Goal: Task Accomplishment & Management: Manage account settings

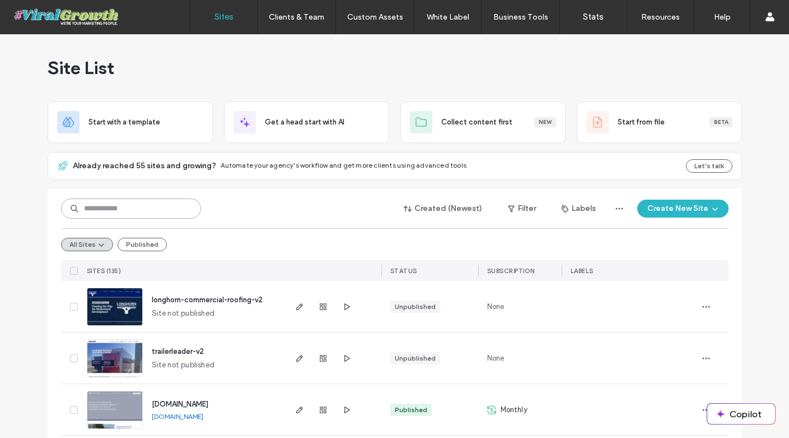
click at [131, 206] on input at bounding box center [131, 208] width 140 height 20
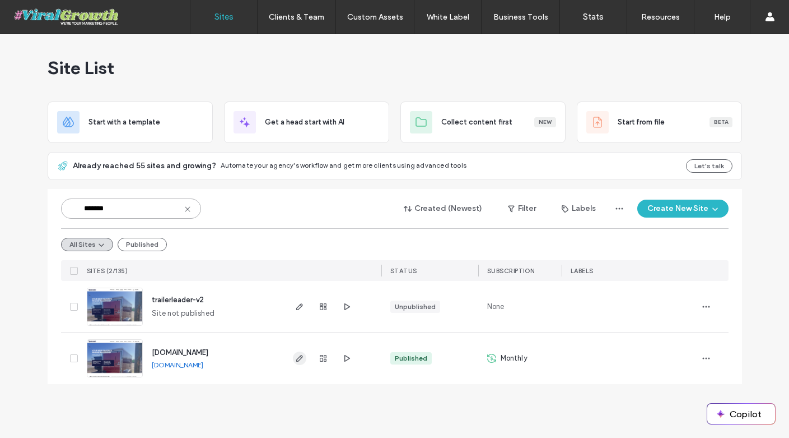
type input "*******"
click at [296, 357] on icon "button" at bounding box center [299, 358] width 9 height 9
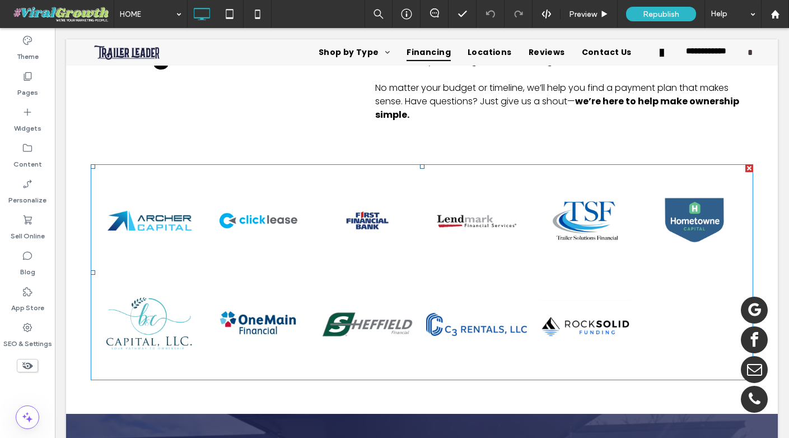
scroll to position [2081, 0]
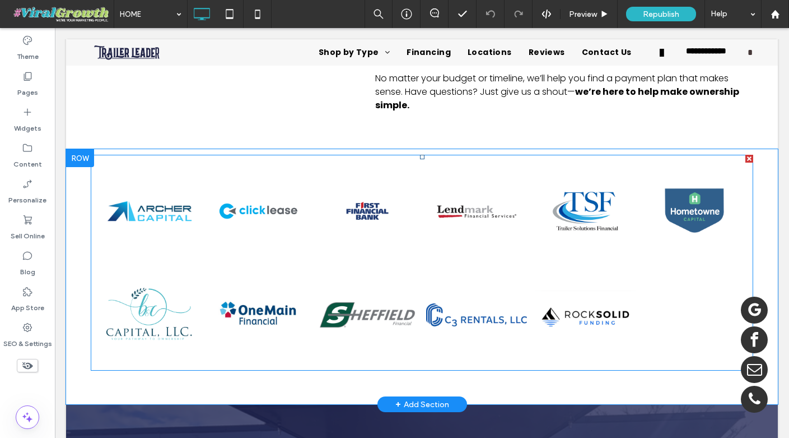
click at [363, 272] on link at bounding box center [367, 314] width 106 height 101
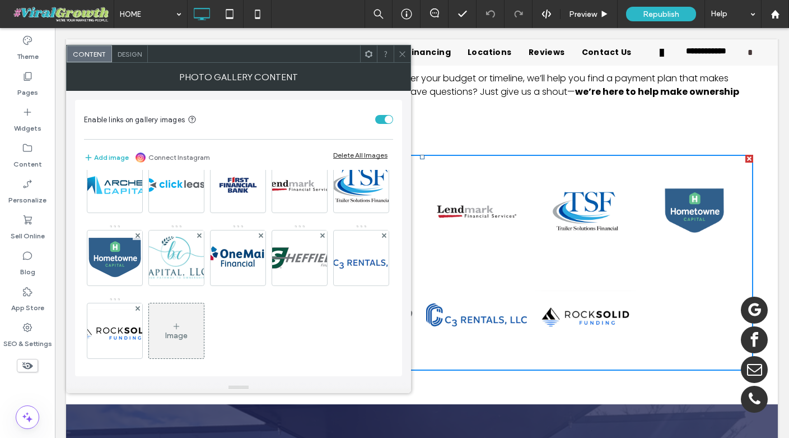
scroll to position [27, 0]
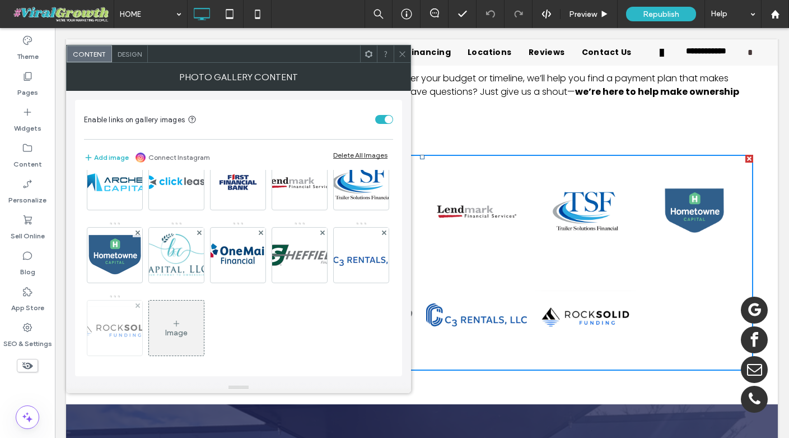
click at [160, 333] on img at bounding box center [115, 328] width 90 height 44
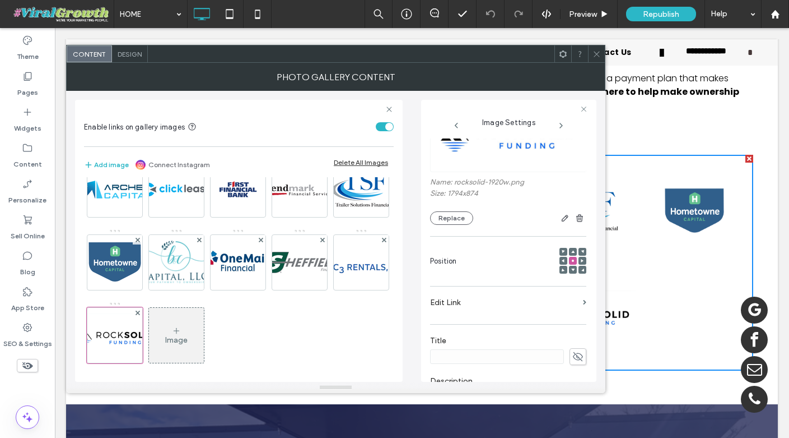
scroll to position [56, 0]
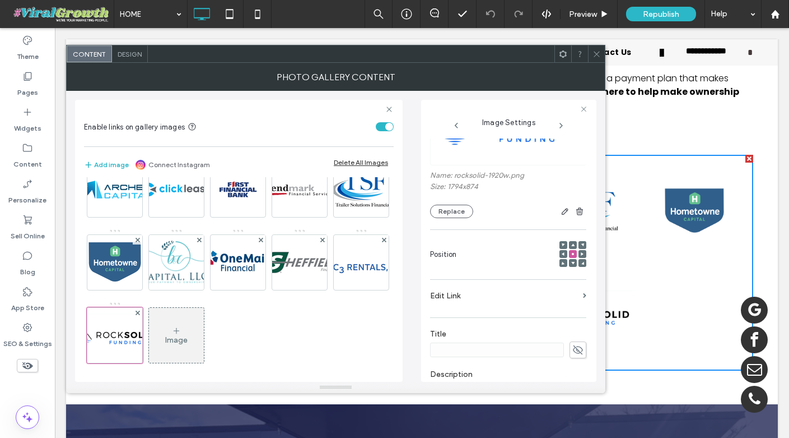
click at [461, 297] on label "Edit Link" at bounding box center [504, 295] width 148 height 21
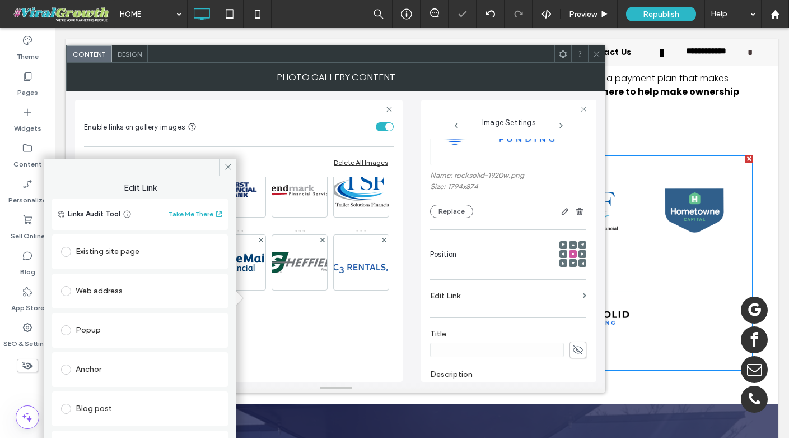
click at [105, 289] on div "Web address" at bounding box center [140, 291] width 158 height 18
click at [126, 312] on input "url" at bounding box center [140, 312] width 158 height 15
paste input "**********"
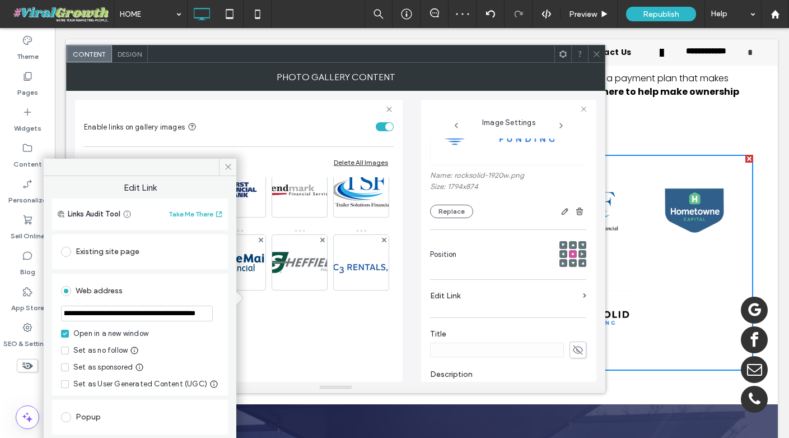
scroll to position [0, 0]
type input "**********"
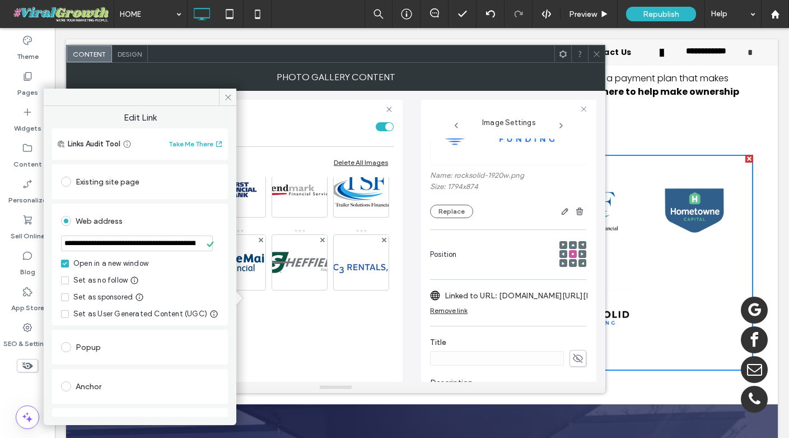
click at [129, 248] on input "**********" at bounding box center [137, 243] width 152 height 16
paste input "**********"
type input "**********"
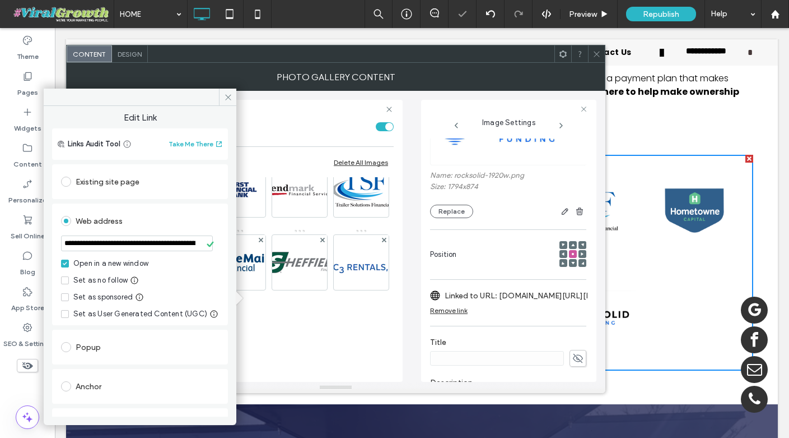
click at [226, 202] on div "**********" at bounding box center [140, 261] width 193 height 310
click at [226, 97] on icon at bounding box center [228, 97] width 8 height 8
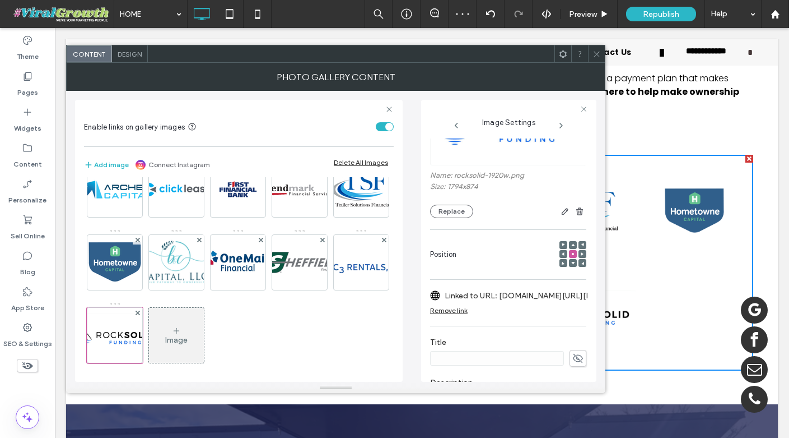
click at [597, 54] on icon at bounding box center [597, 54] width 8 height 8
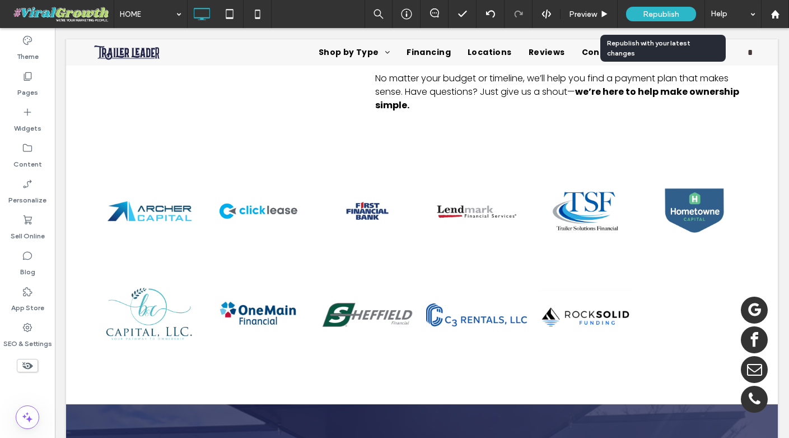
click at [671, 15] on span "Republish" at bounding box center [661, 15] width 36 height 10
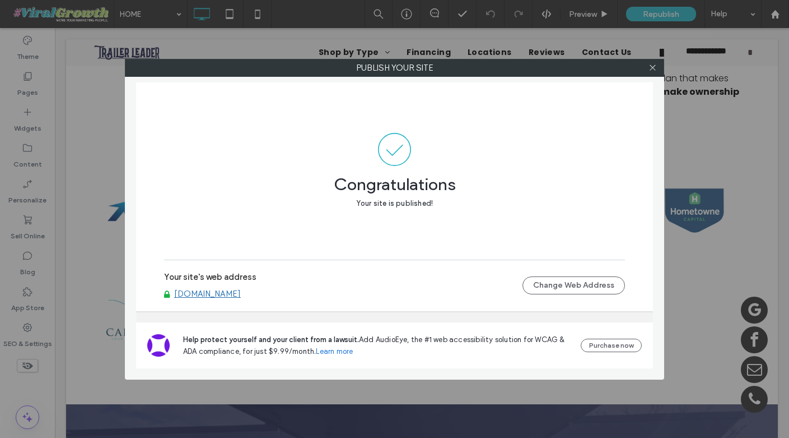
click at [657, 61] on div at bounding box center [652, 67] width 17 height 17
click at [655, 68] on icon at bounding box center [653, 67] width 8 height 8
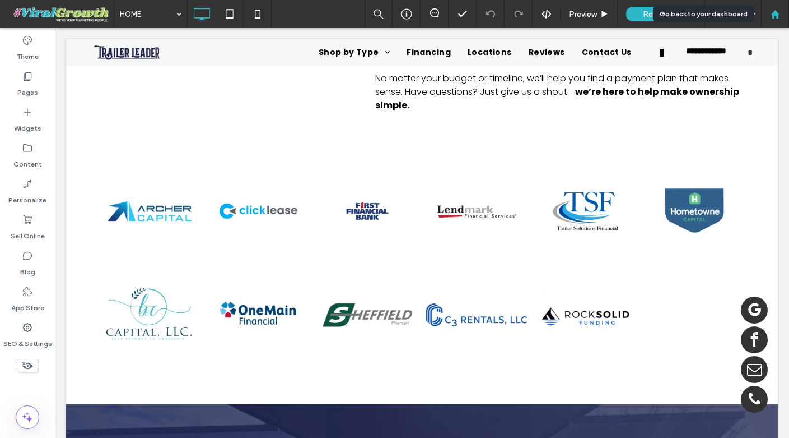
click at [775, 18] on icon at bounding box center [776, 15] width 10 height 10
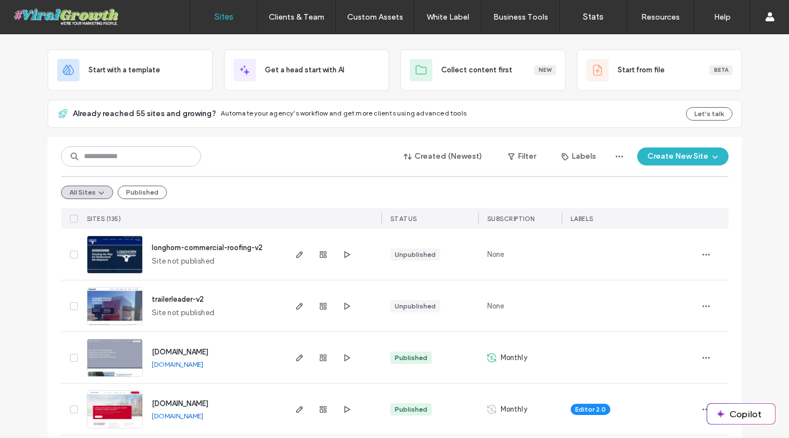
scroll to position [63, 0]
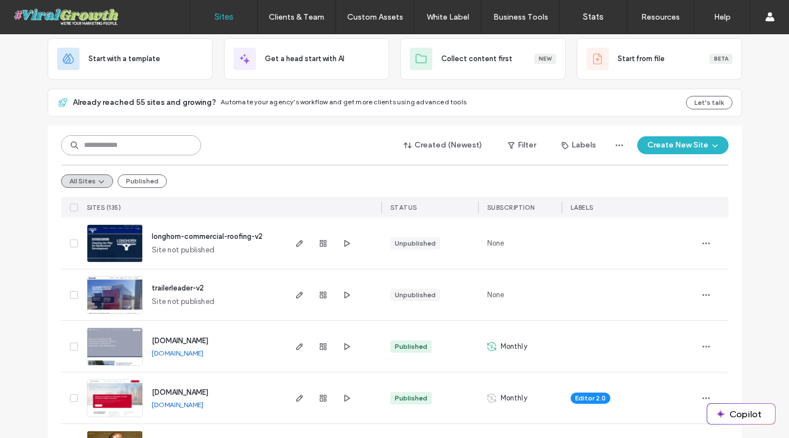
click at [150, 143] on input at bounding box center [131, 145] width 140 height 20
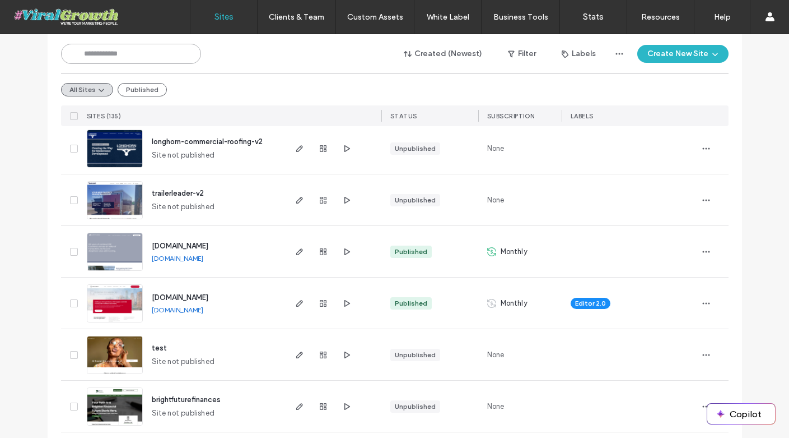
scroll to position [159, 0]
click at [296, 252] on use "button" at bounding box center [299, 251] width 7 height 7
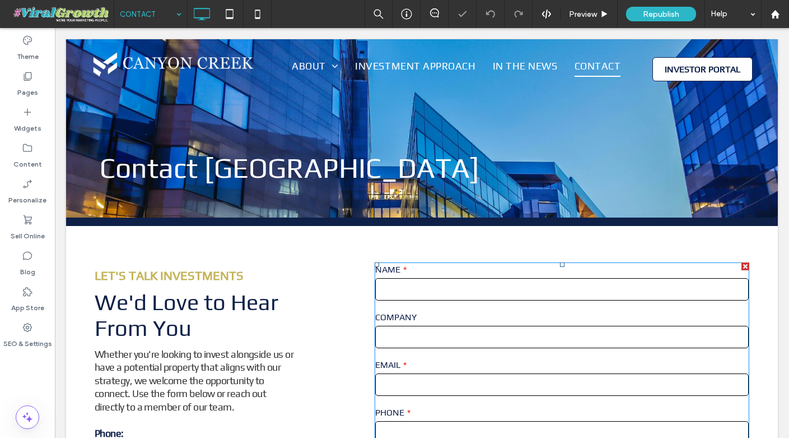
click at [468, 323] on div "COMPANY" at bounding box center [562, 330] width 382 height 48
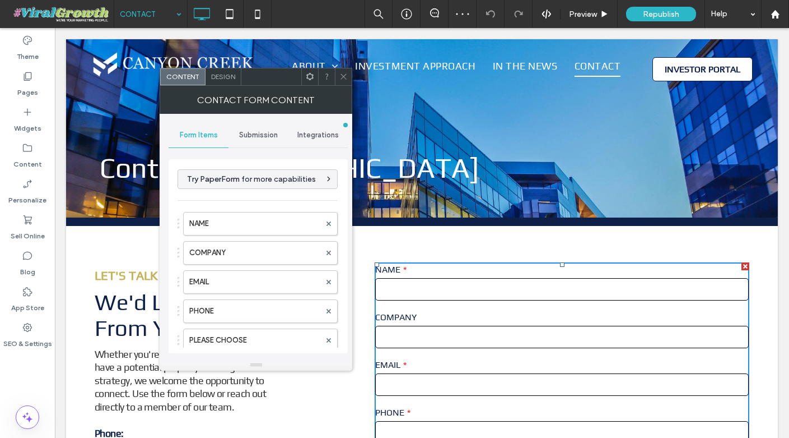
click at [259, 135] on span "Submission" at bounding box center [258, 135] width 39 height 9
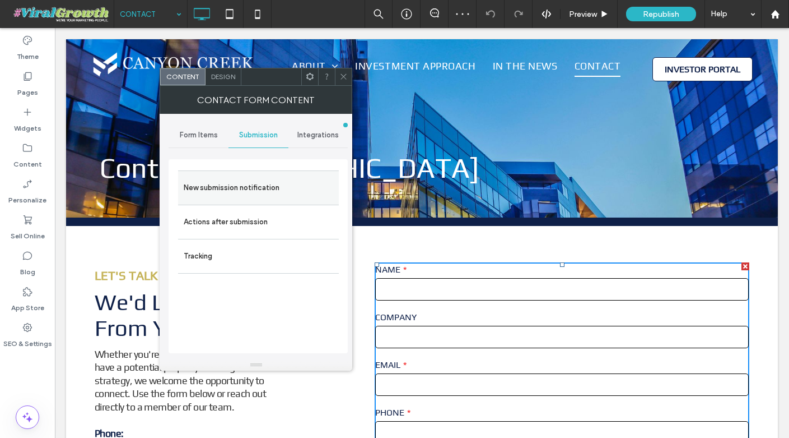
click at [263, 188] on label "New submission notification" at bounding box center [259, 187] width 150 height 22
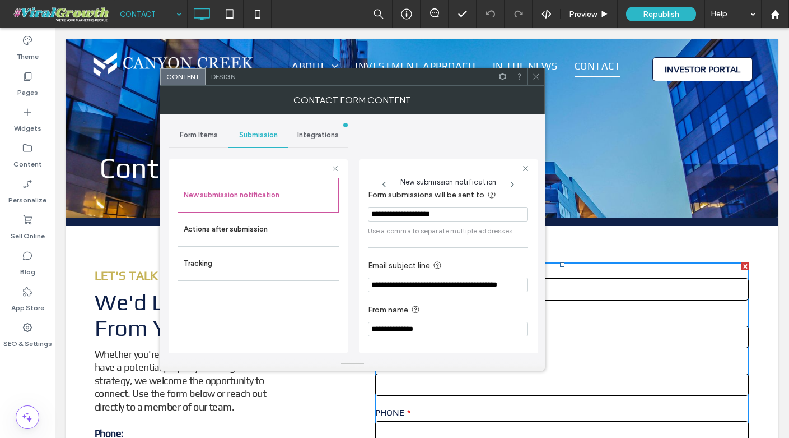
scroll to position [0, 24]
drag, startPoint x: 496, startPoint y: 309, endPoint x: 609, endPoint y: 275, distance: 117.5
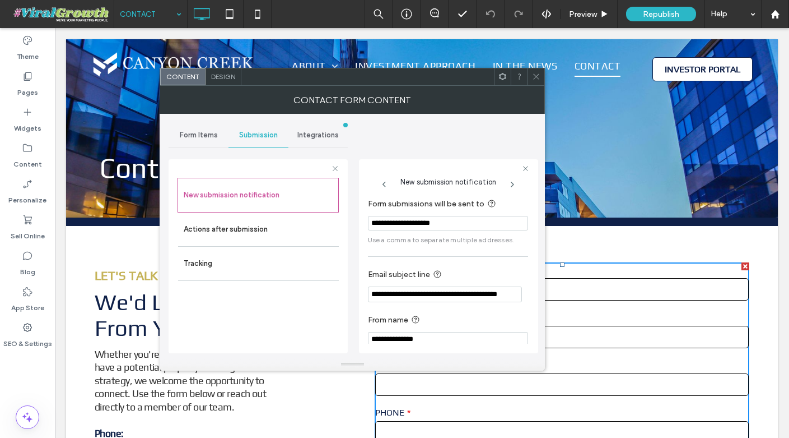
drag, startPoint x: 531, startPoint y: 319, endPoint x: 654, endPoint y: 294, distance: 125.9
click at [490, 255] on div "**********" at bounding box center [448, 272] width 160 height 160
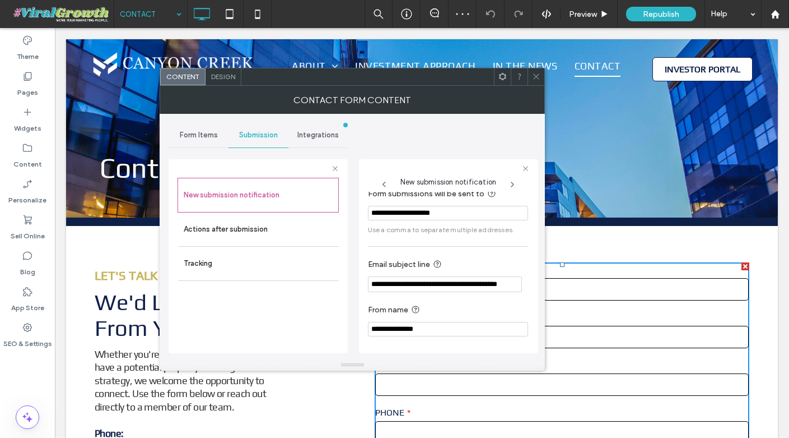
click at [540, 75] on icon at bounding box center [536, 76] width 8 height 8
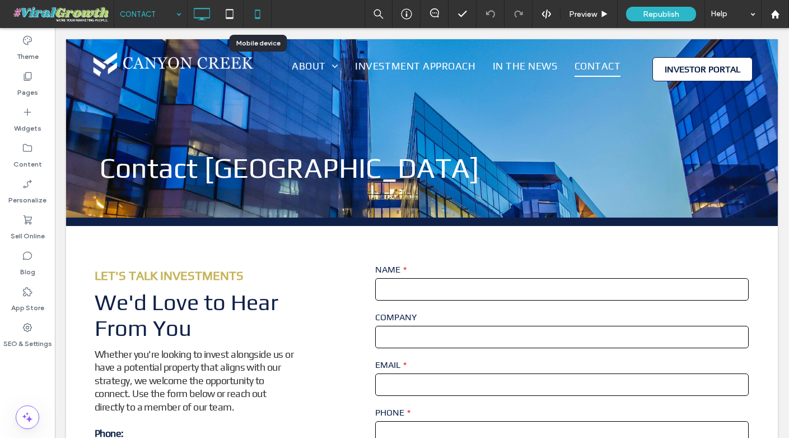
click at [258, 12] on icon at bounding box center [258, 14] width 22 height 22
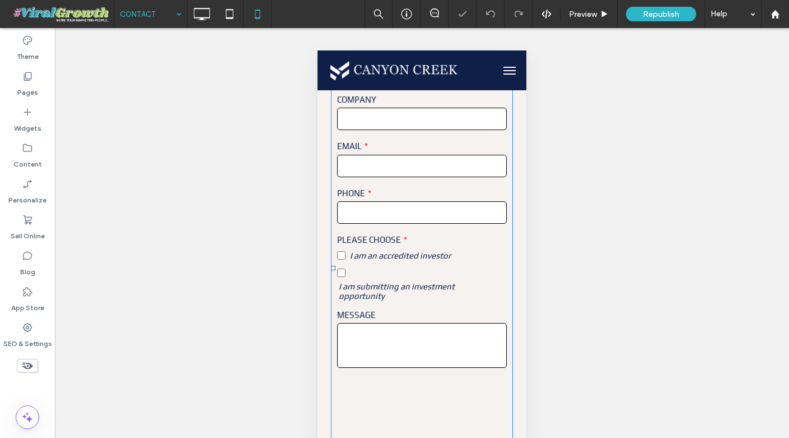
scroll to position [453, 0]
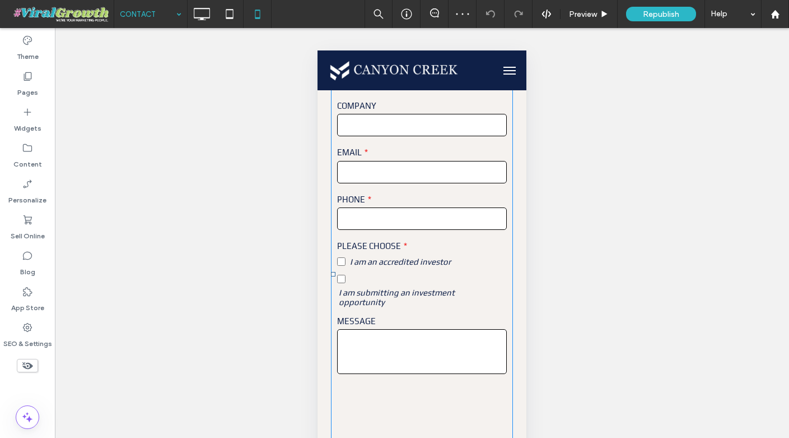
click at [417, 207] on input "tel" at bounding box center [422, 218] width 170 height 22
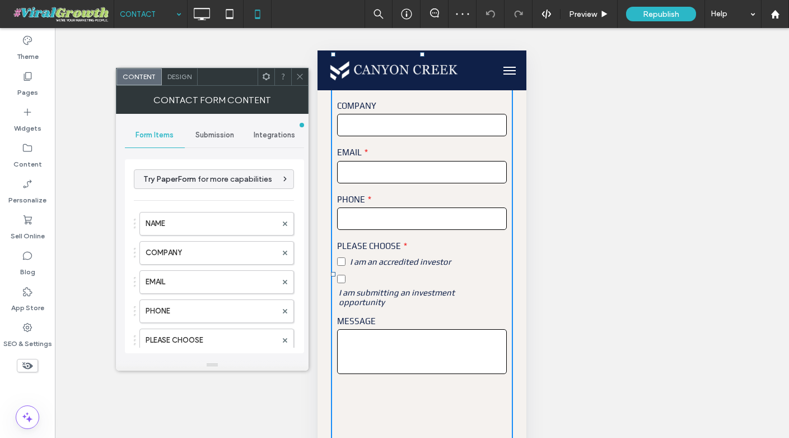
click at [207, 136] on span "Submission" at bounding box center [215, 135] width 39 height 9
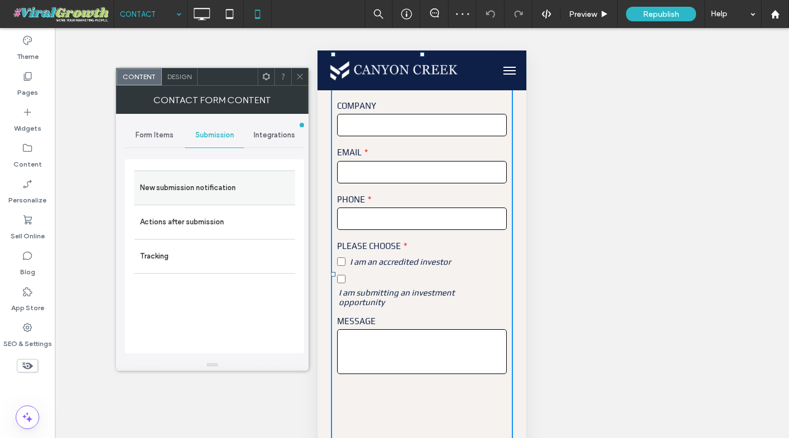
click at [230, 191] on label "New submission notification" at bounding box center [215, 187] width 150 height 22
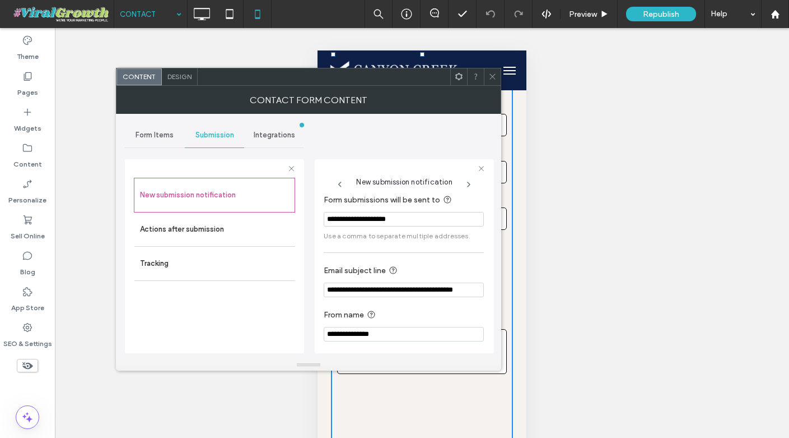
scroll to position [0, 24]
click at [496, 78] on icon at bounding box center [493, 76] width 8 height 8
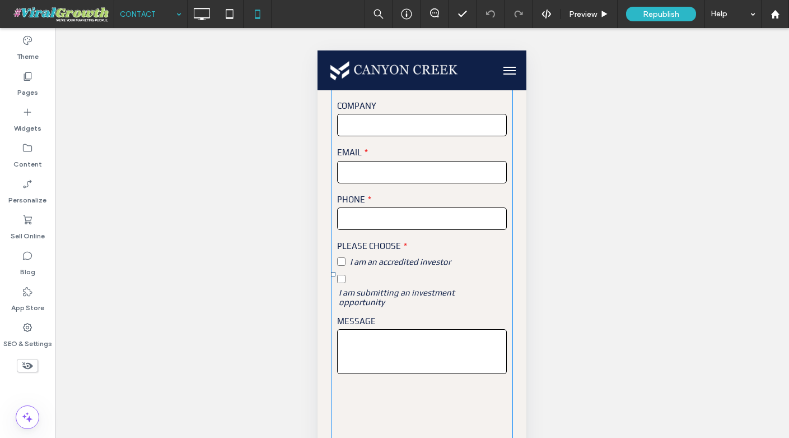
click at [429, 207] on input "tel" at bounding box center [422, 218] width 170 height 22
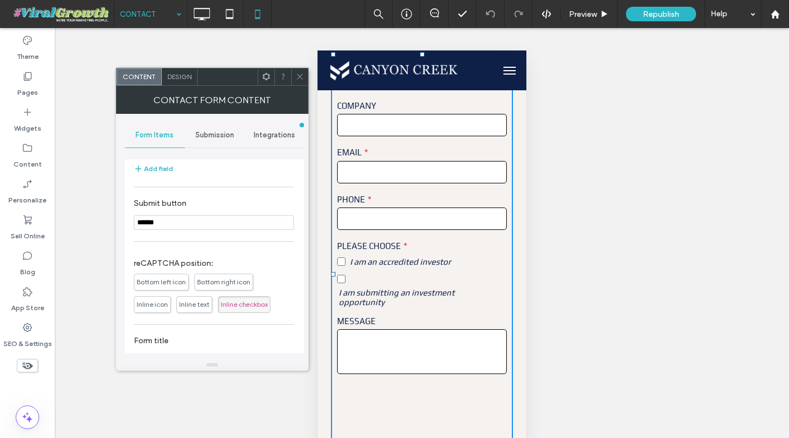
scroll to position [250, 0]
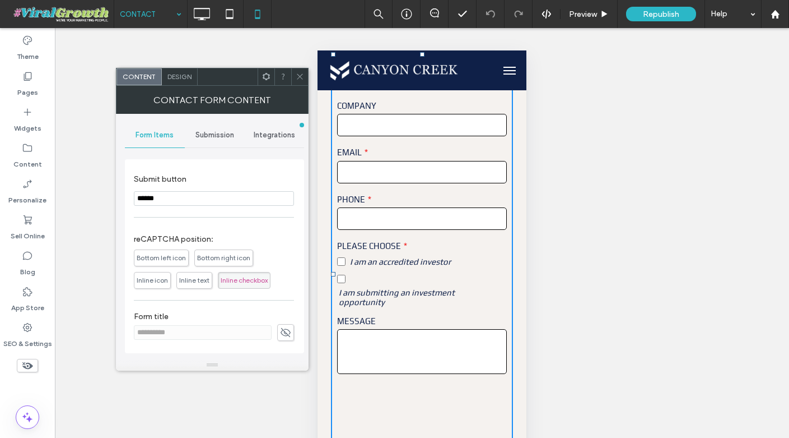
click at [220, 125] on div "Submission" at bounding box center [215, 135] width 60 height 25
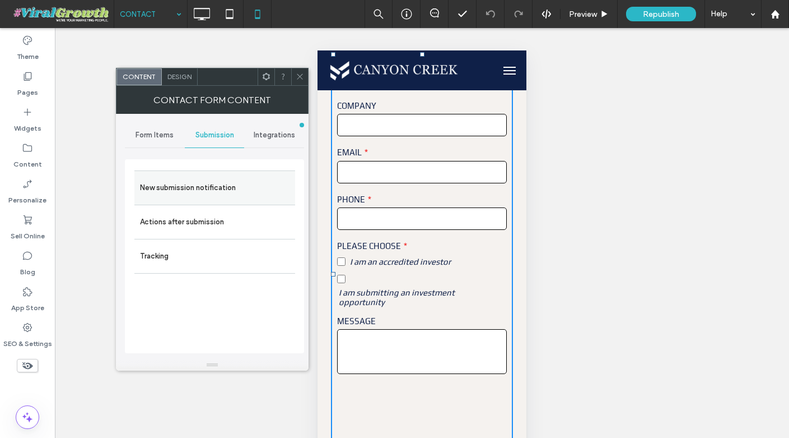
click at [222, 180] on label "New submission notification" at bounding box center [215, 187] width 150 height 22
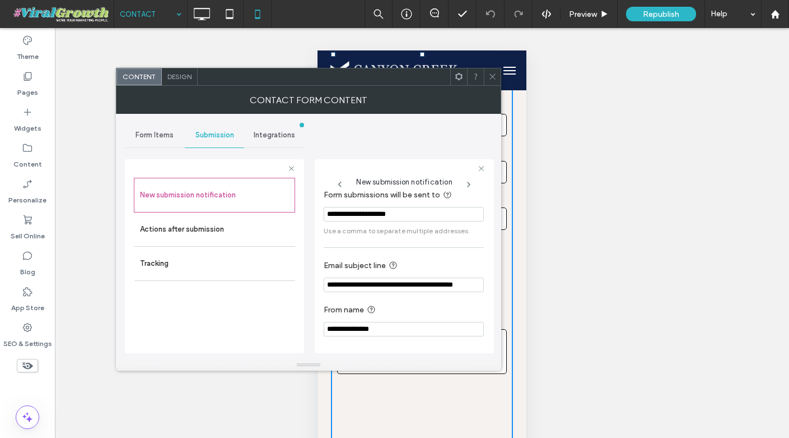
scroll to position [0, 24]
drag, startPoint x: 384, startPoint y: 285, endPoint x: 591, endPoint y: 287, distance: 206.8
click at [591, 287] on body ".wqwq-1{fill:#231f20;} .cls-1q, .cls-2q { fill-rule: evenodd; } .cls-2q { fill:…" at bounding box center [394, 219] width 789 height 438
click at [444, 262] on label "Email subject line" at bounding box center [402, 265] width 156 height 14
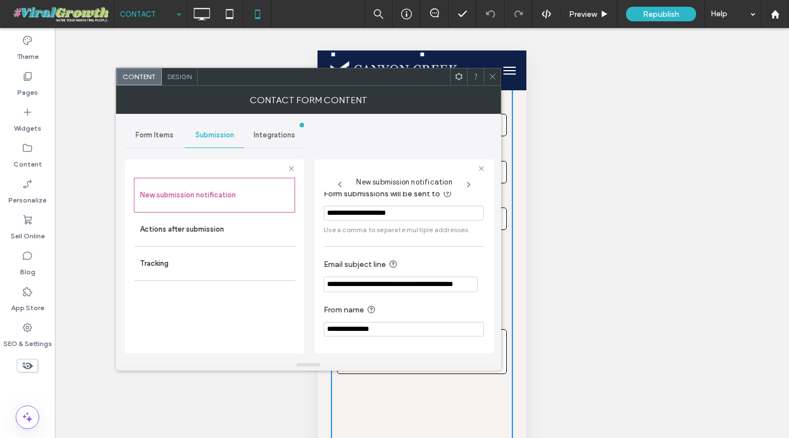
click at [407, 330] on input "**********" at bounding box center [404, 329] width 160 height 15
click at [447, 330] on input "**********" at bounding box center [404, 327] width 160 height 15
drag, startPoint x: 741, startPoint y: 332, endPoint x: 501, endPoint y: 285, distance: 243.8
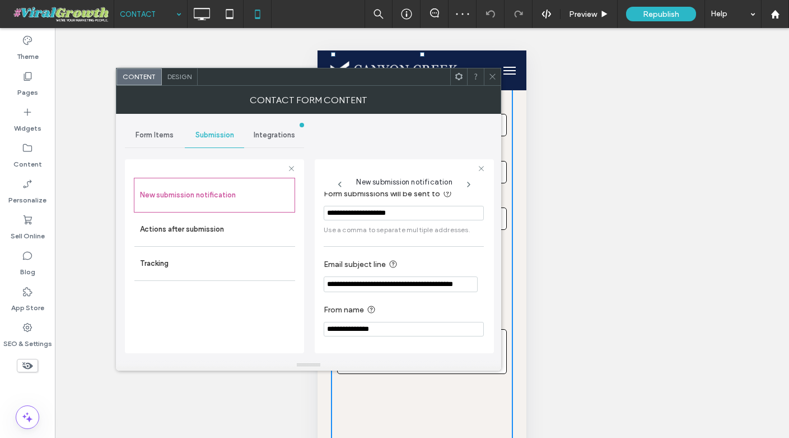
click at [398, 327] on input "**********" at bounding box center [404, 329] width 160 height 15
click at [398, 327] on input "**********" at bounding box center [404, 327] width 160 height 15
type input "**********"
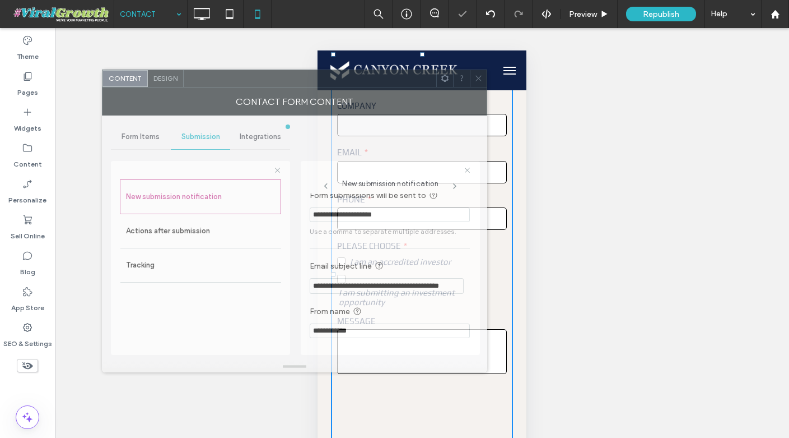
drag, startPoint x: 418, startPoint y: 84, endPoint x: 402, endPoint y: 80, distance: 16.3
click at [402, 80] on div at bounding box center [310, 78] width 253 height 17
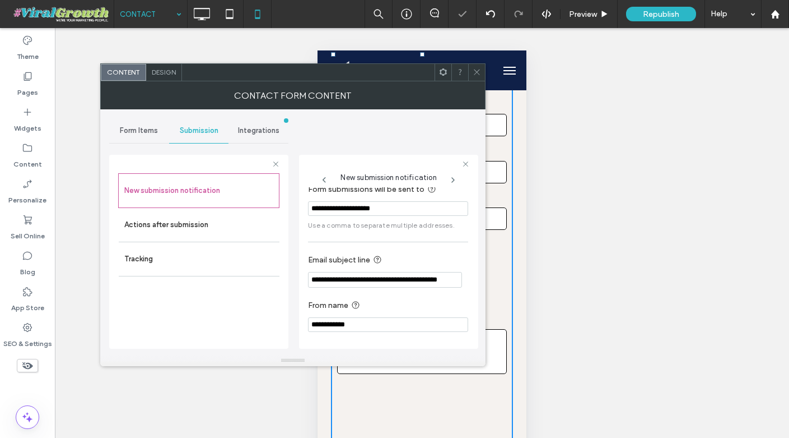
click at [408, 322] on input "**********" at bounding box center [388, 324] width 160 height 15
click at [308, 152] on div "**********" at bounding box center [388, 250] width 179 height 208
click at [453, 179] on use at bounding box center [453, 180] width 2 height 4
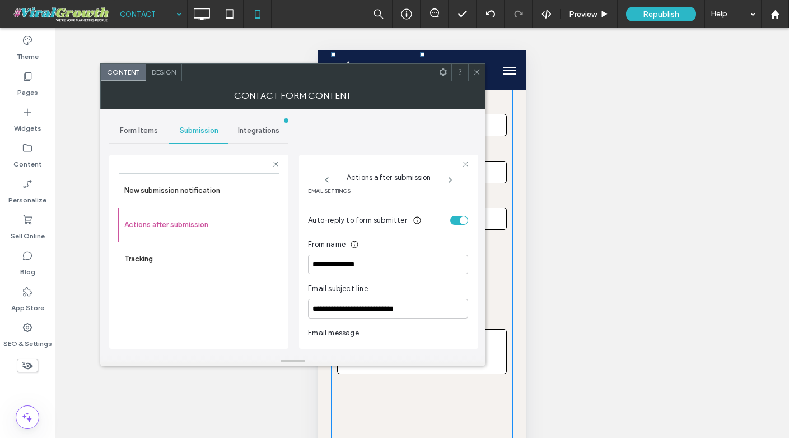
scroll to position [301, 0]
click at [384, 263] on input "**********" at bounding box center [388, 265] width 160 height 20
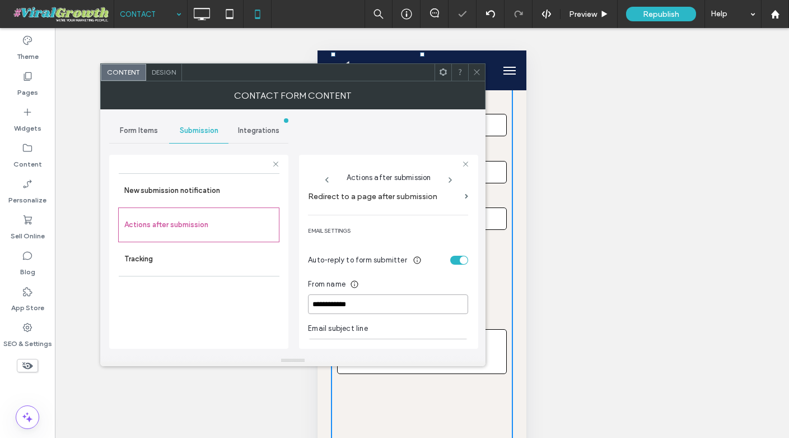
scroll to position [254, 0]
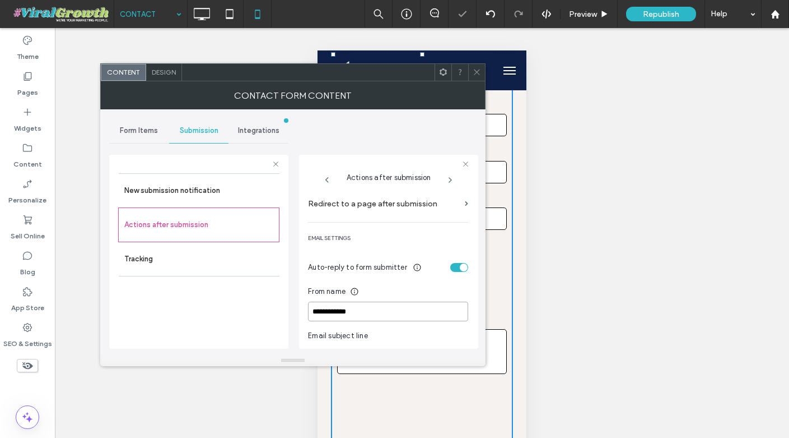
type input "**********"
click at [360, 235] on span "email settings" at bounding box center [388, 237] width 160 height 13
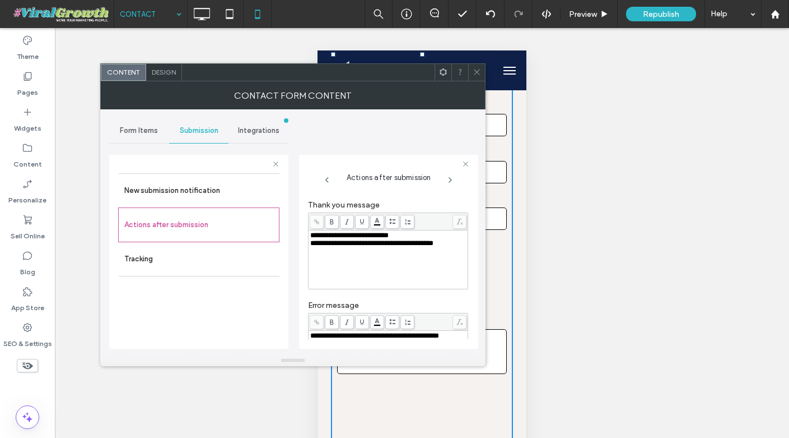
scroll to position [0, 0]
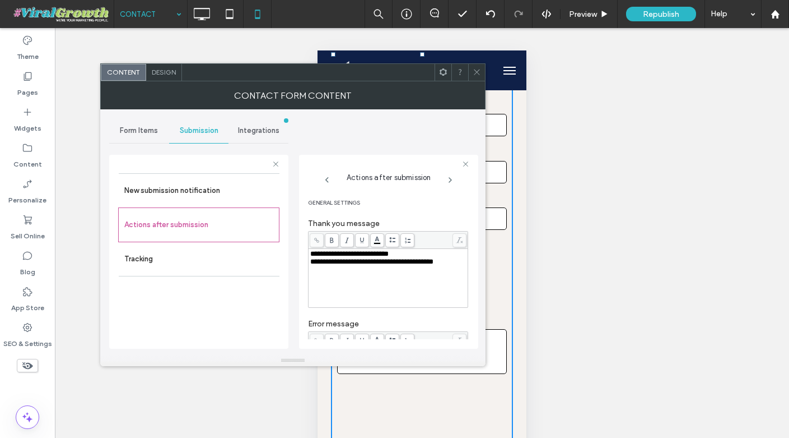
click at [451, 180] on use at bounding box center [450, 180] width 2 height 4
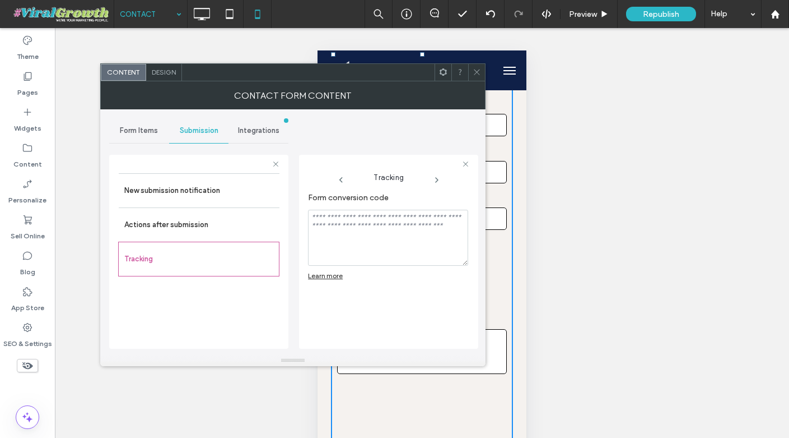
click at [435, 180] on icon at bounding box center [437, 179] width 9 height 9
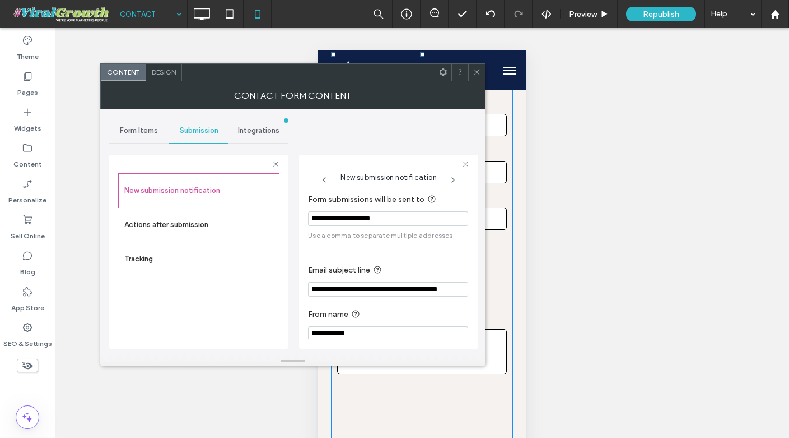
click at [456, 178] on icon at bounding box center [453, 179] width 9 height 9
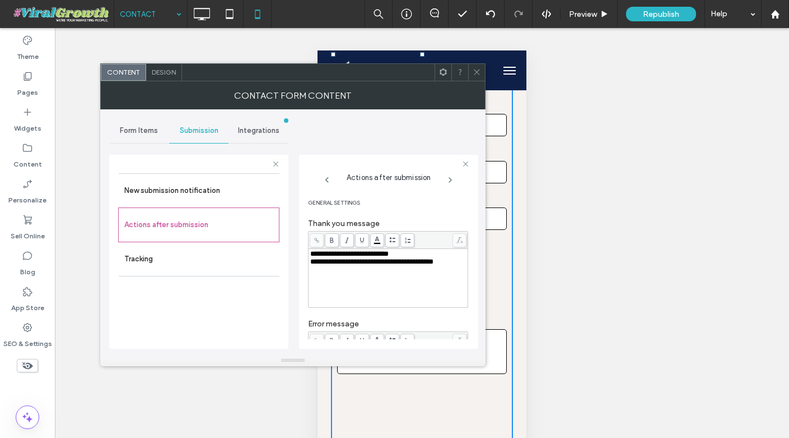
click at [479, 70] on use at bounding box center [477, 72] width 6 height 6
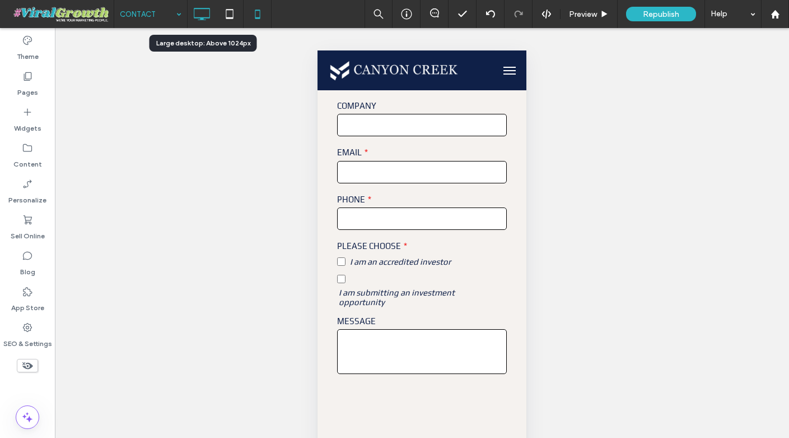
click at [203, 14] on icon at bounding box center [201, 14] width 22 height 22
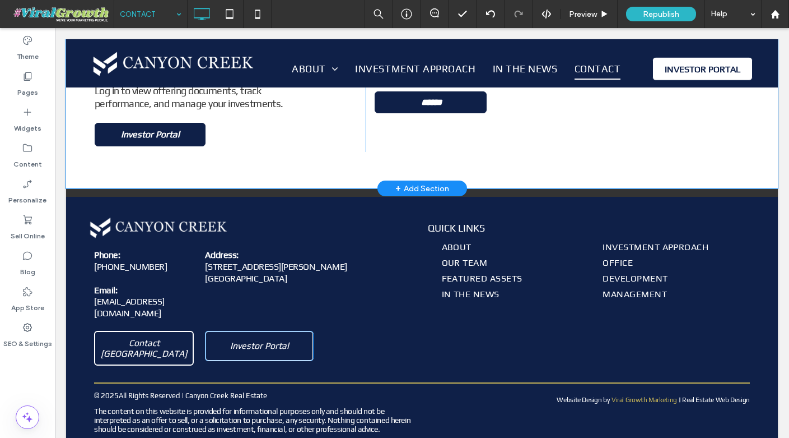
scroll to position [559, 0]
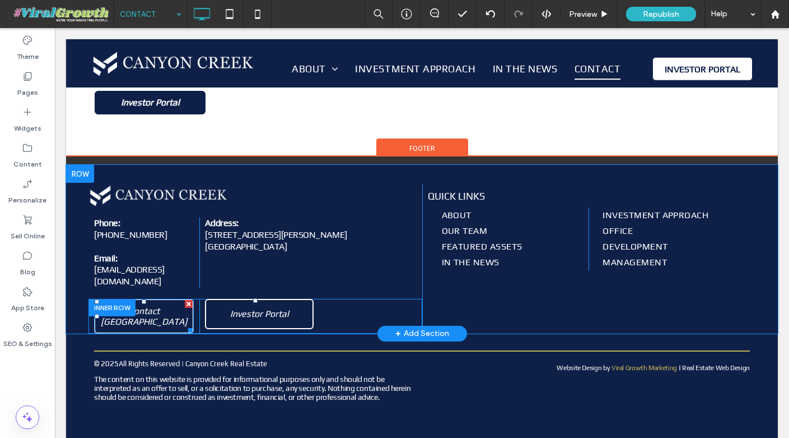
click at [171, 305] on span "Contact Canyon Creek" at bounding box center [144, 315] width 90 height 21
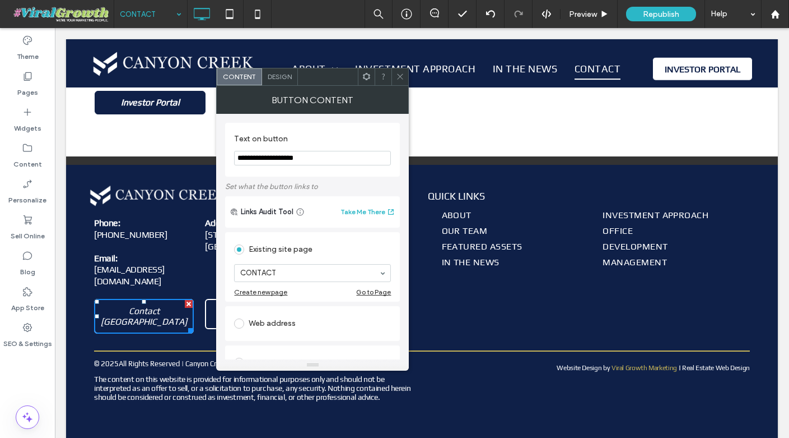
click at [397, 77] on icon at bounding box center [400, 76] width 8 height 8
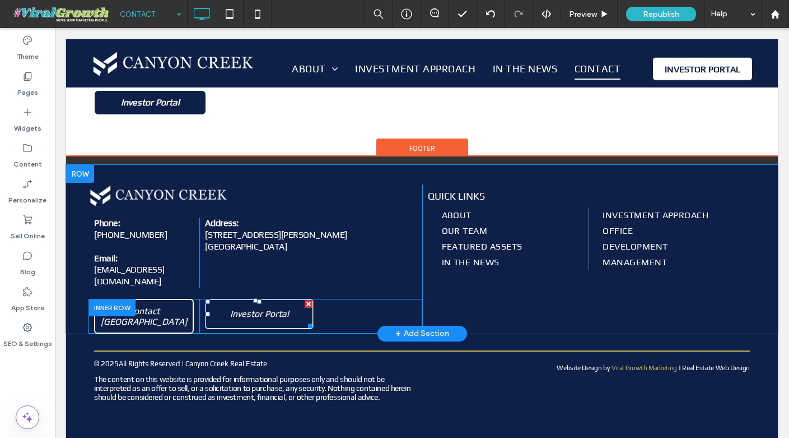
click at [273, 308] on span "Investor Portal" at bounding box center [259, 313] width 59 height 11
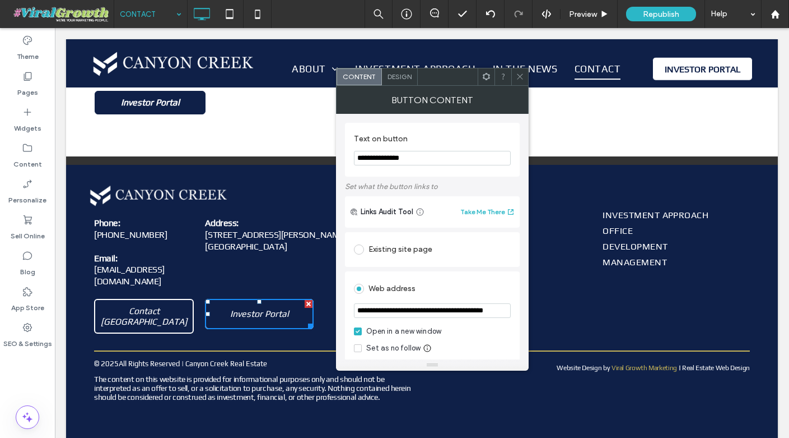
click at [520, 77] on icon at bounding box center [520, 76] width 8 height 8
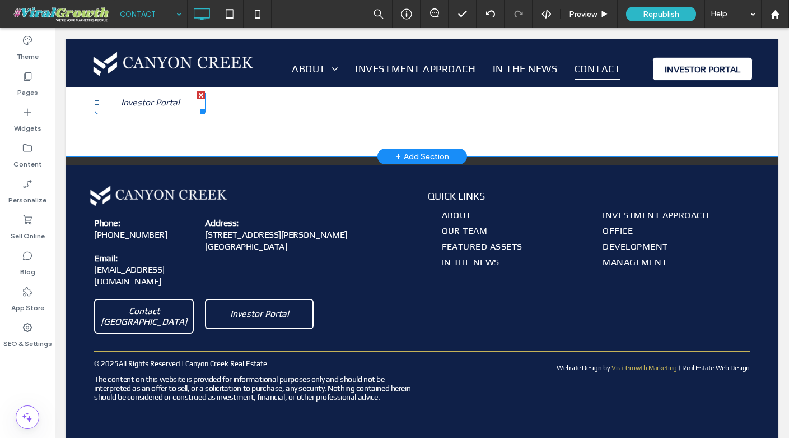
click at [190, 104] on link "Investor Portal" at bounding box center [150, 103] width 111 height 24
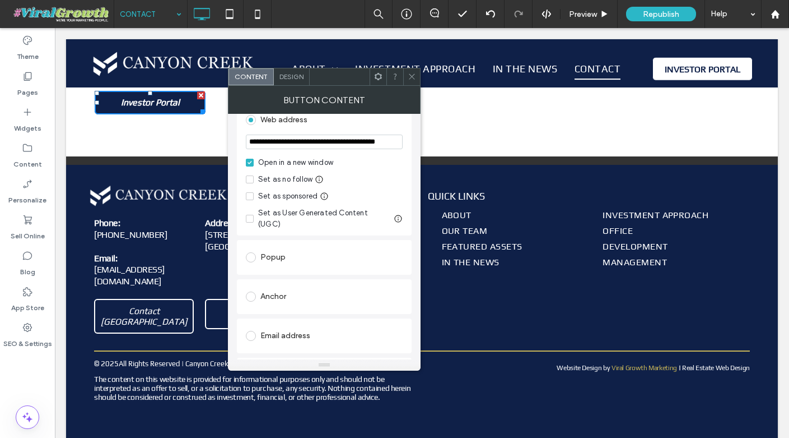
scroll to position [172, 0]
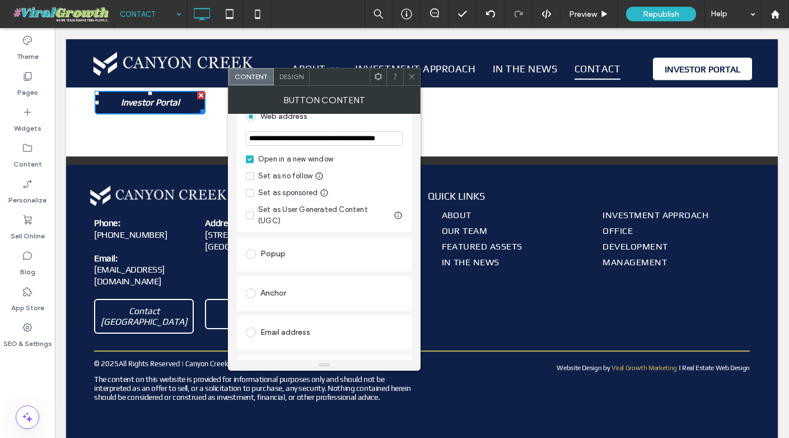
click at [416, 78] on icon at bounding box center [412, 76] width 8 height 8
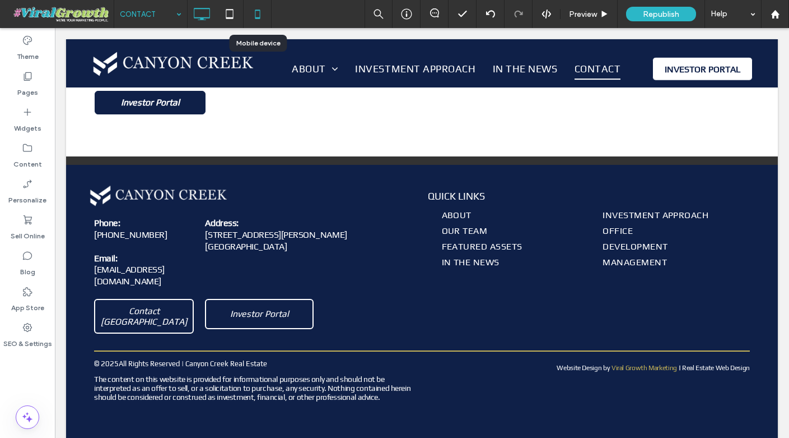
click at [254, 15] on icon at bounding box center [258, 14] width 22 height 22
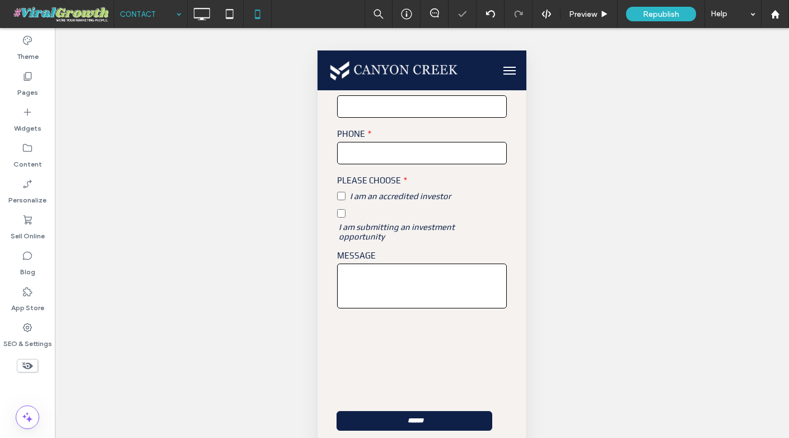
scroll to position [701, 0]
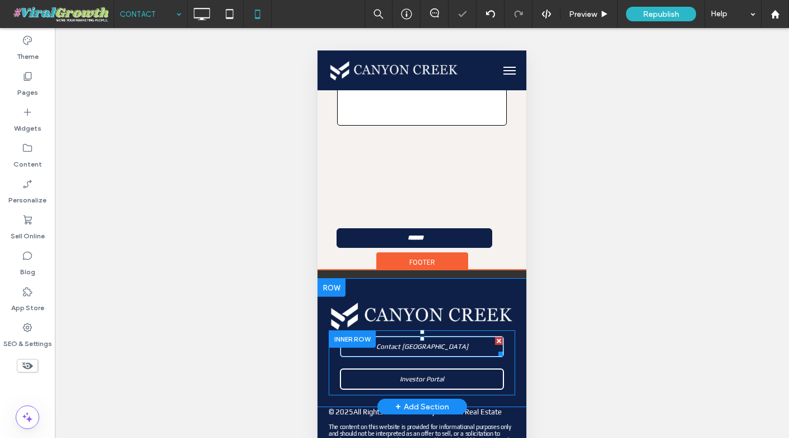
click at [426, 342] on span "Contact Canyon Creek" at bounding box center [423, 346] width 92 height 8
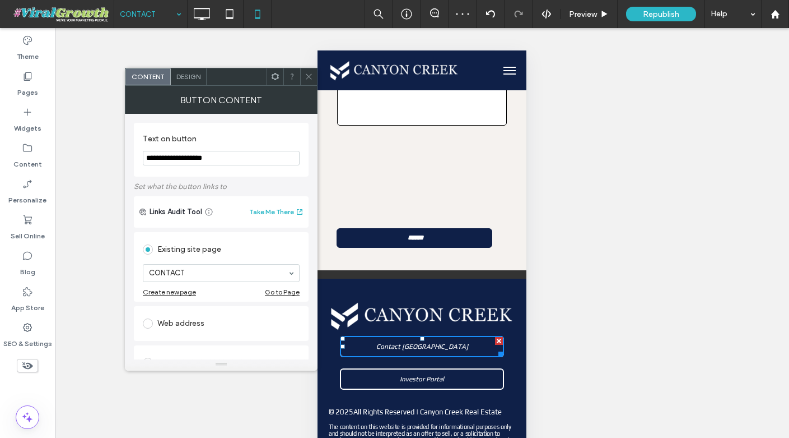
click at [309, 82] on span at bounding box center [309, 76] width 8 height 17
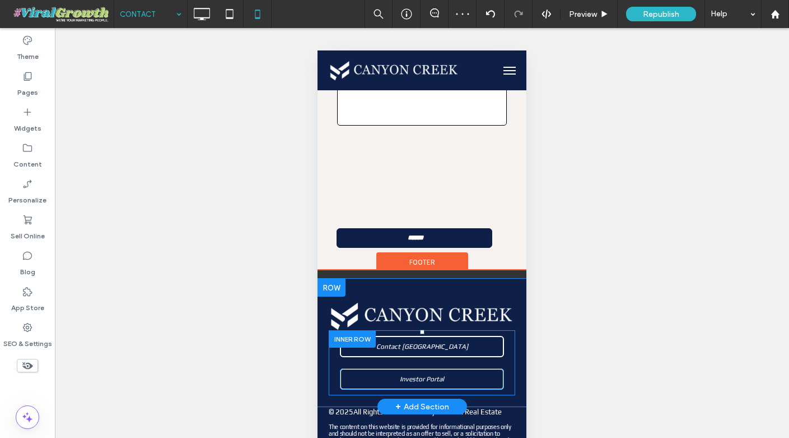
click at [367, 368] on link "Investor Portal" at bounding box center [422, 378] width 164 height 21
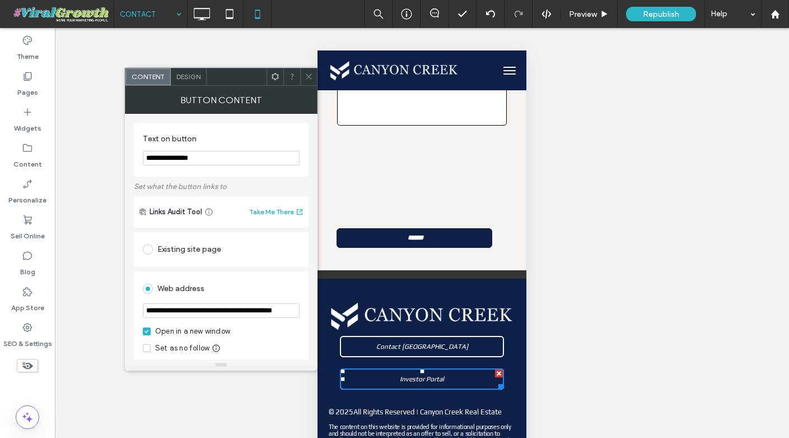
click at [309, 69] on span at bounding box center [309, 76] width 8 height 17
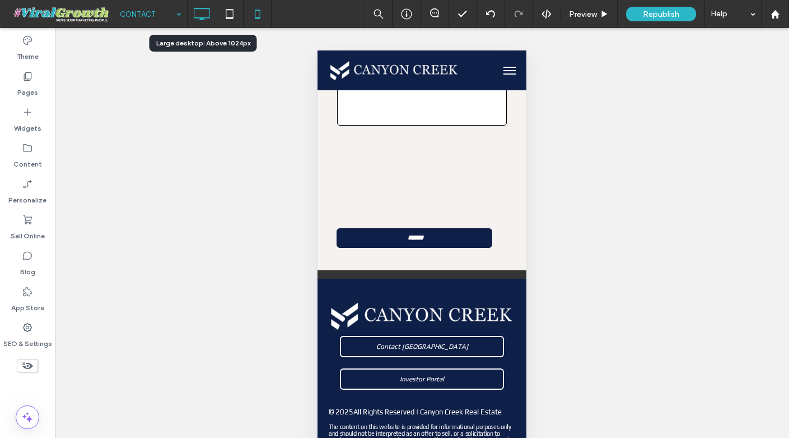
click at [205, 17] on use at bounding box center [202, 14] width 16 height 12
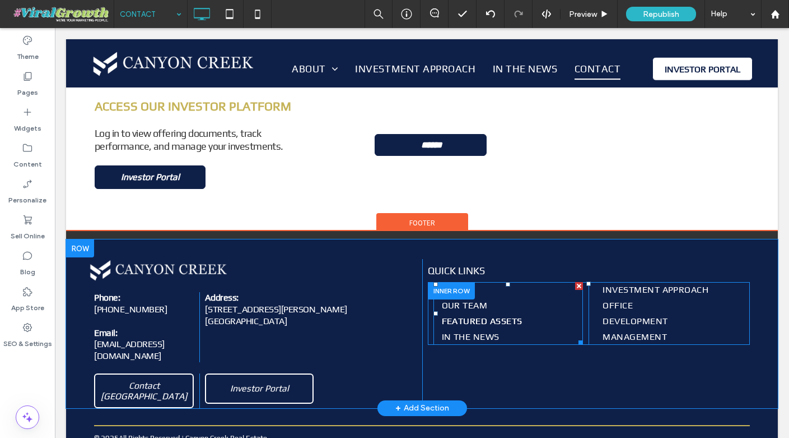
scroll to position [480, 0]
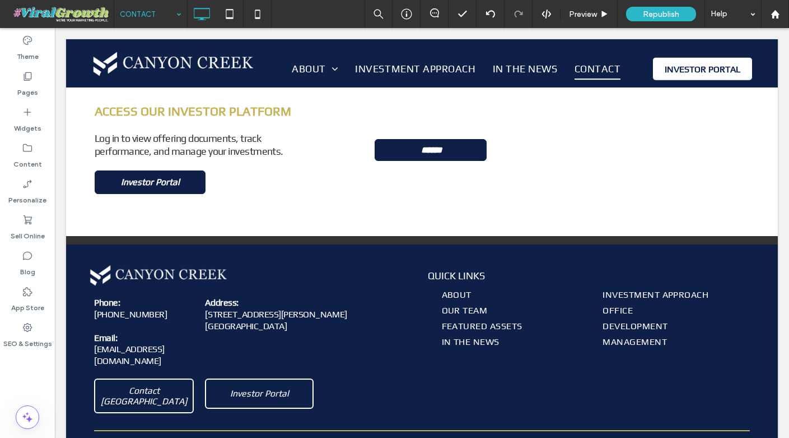
click at [141, 1] on input at bounding box center [148, 14] width 56 height 28
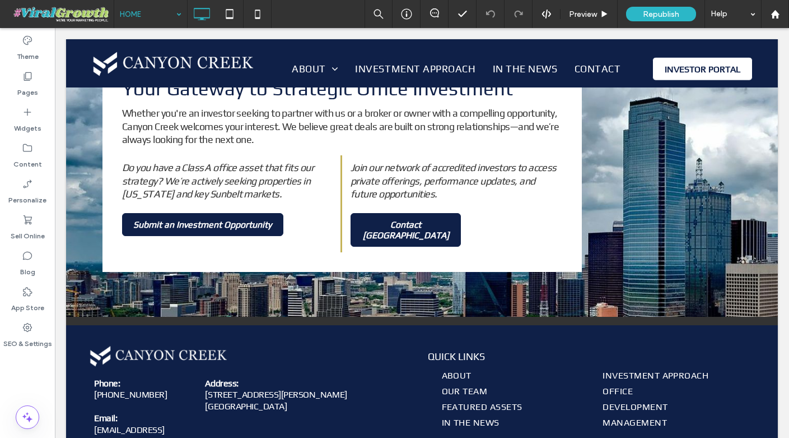
scroll to position [2033, 0]
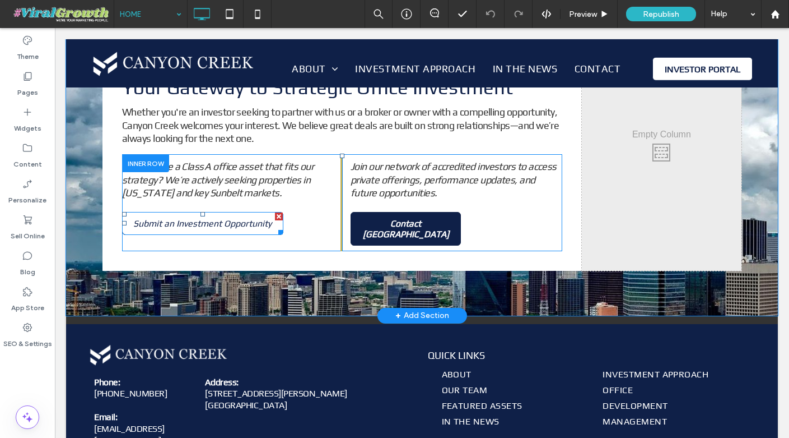
click at [213, 229] on link "Submit an Investment Opportunity" at bounding box center [202, 223] width 161 height 23
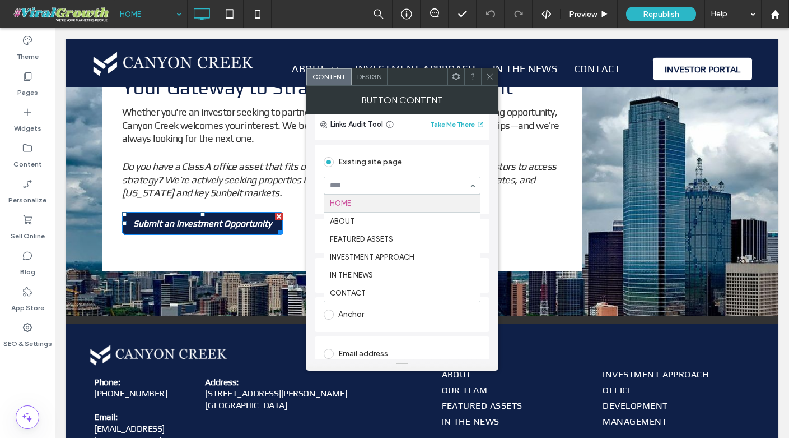
scroll to position [91, 0]
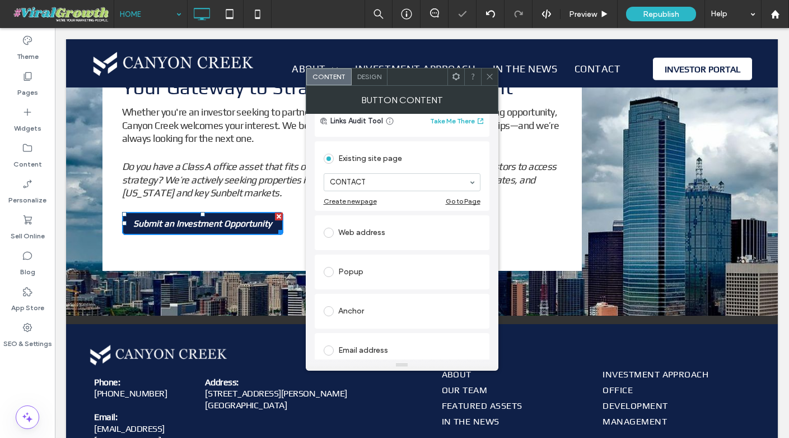
click at [490, 76] on icon at bounding box center [490, 76] width 8 height 8
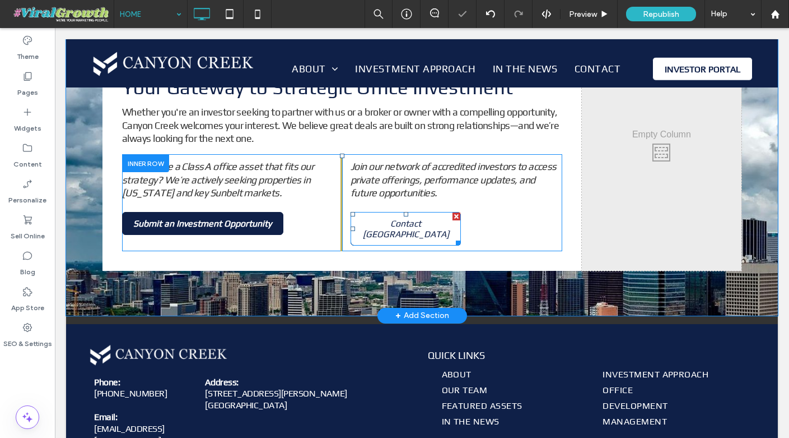
click at [414, 218] on span "Contact Canyon Creek" at bounding box center [406, 228] width 102 height 21
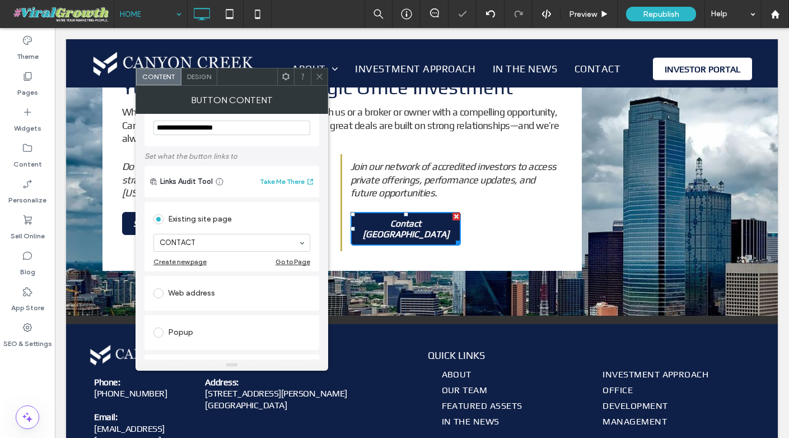
scroll to position [18, 0]
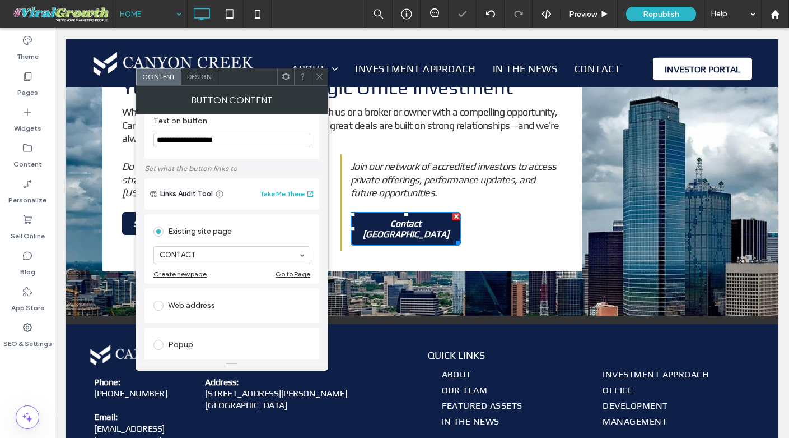
click at [318, 80] on icon at bounding box center [319, 76] width 8 height 8
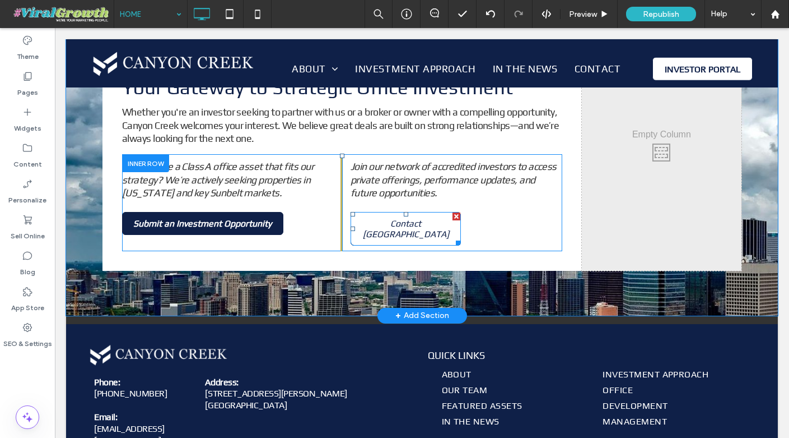
click at [398, 218] on span "Contact Canyon Creek" at bounding box center [406, 228] width 102 height 21
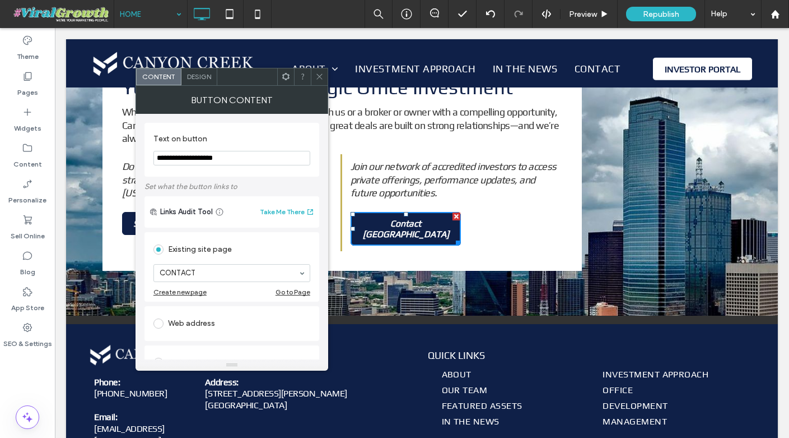
click at [319, 75] on icon at bounding box center [319, 76] width 8 height 8
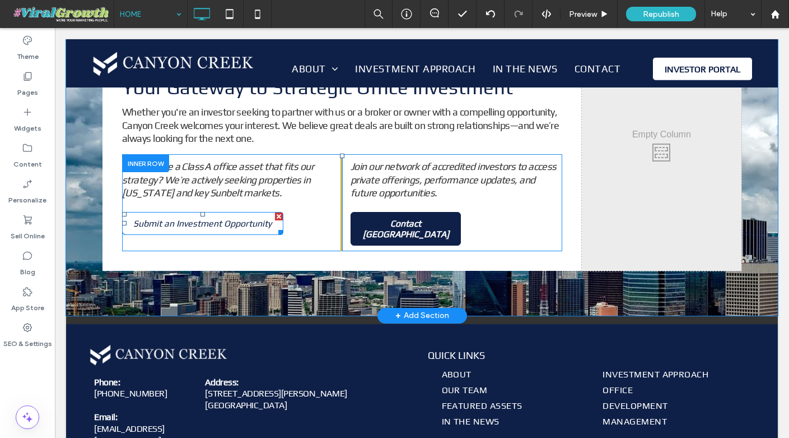
click at [219, 218] on span "Submit an Investment Opportunity" at bounding box center [202, 223] width 138 height 11
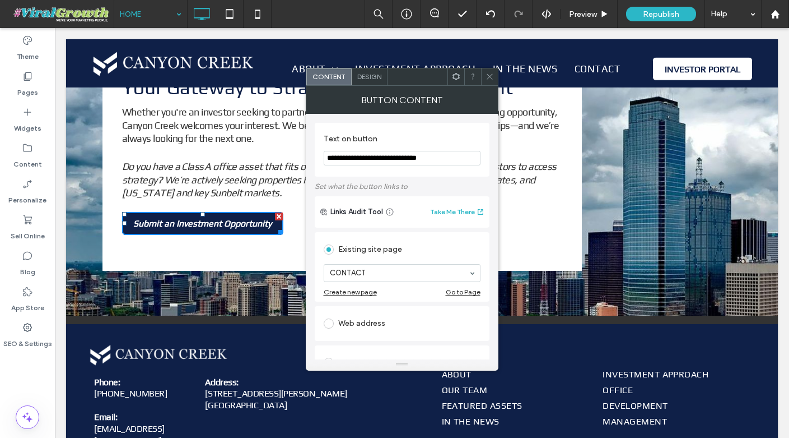
click at [489, 77] on icon at bounding box center [490, 76] width 8 height 8
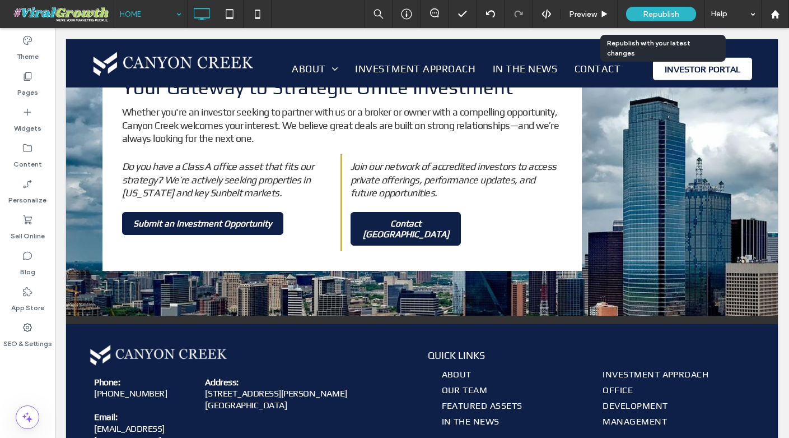
click at [672, 14] on span "Republish" at bounding box center [661, 15] width 36 height 10
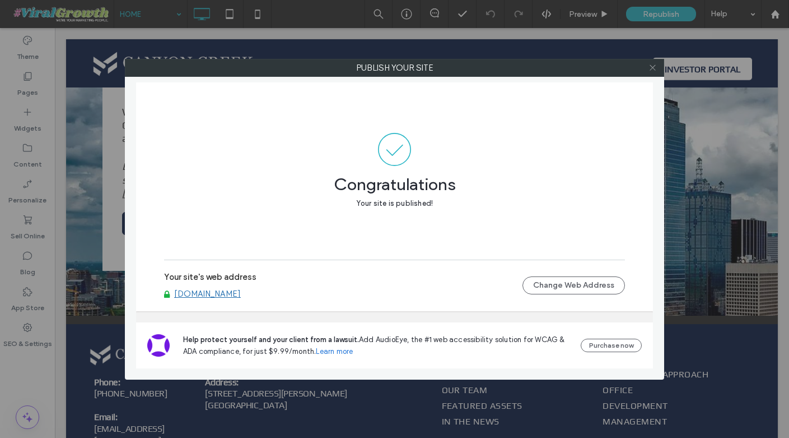
click at [656, 67] on icon at bounding box center [653, 67] width 8 height 8
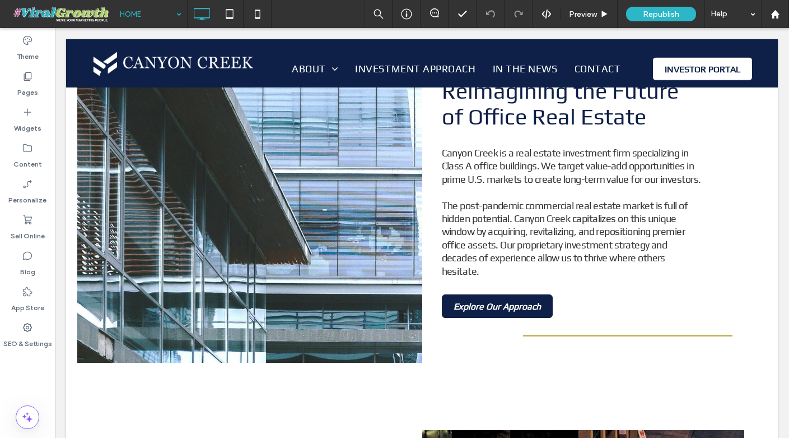
scroll to position [461, 0]
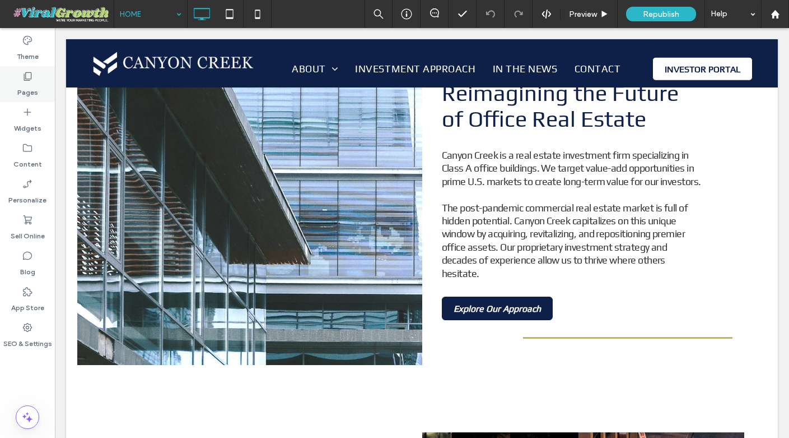
click at [24, 85] on label "Pages" at bounding box center [27, 90] width 21 height 16
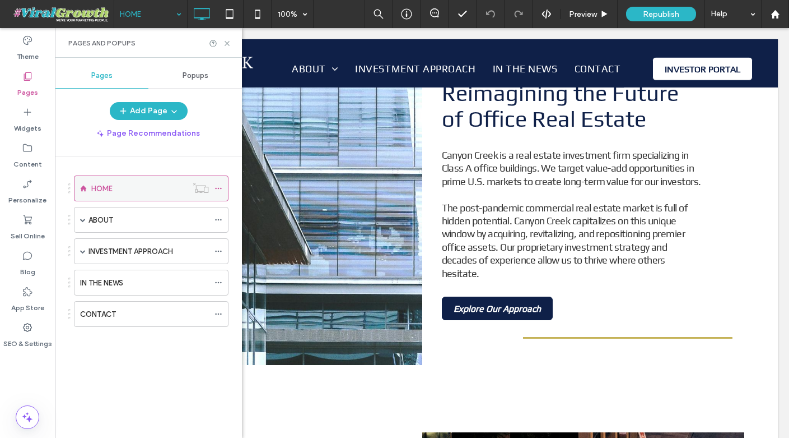
click at [219, 189] on icon at bounding box center [219, 188] width 8 height 8
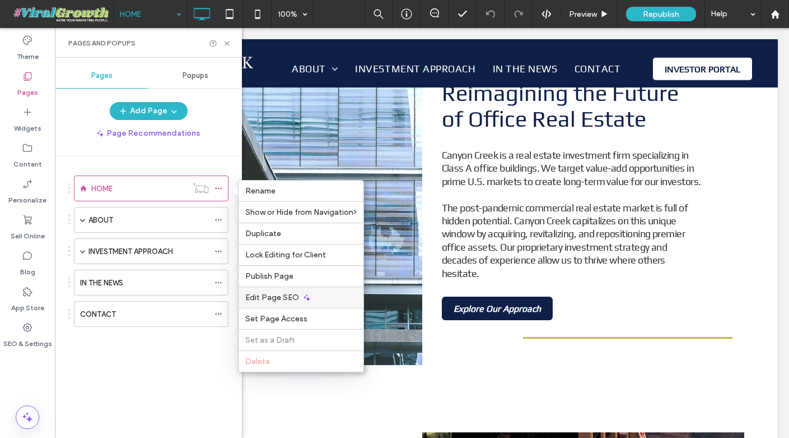
click at [293, 297] on span "Edit Page SEO" at bounding box center [272, 297] width 54 height 10
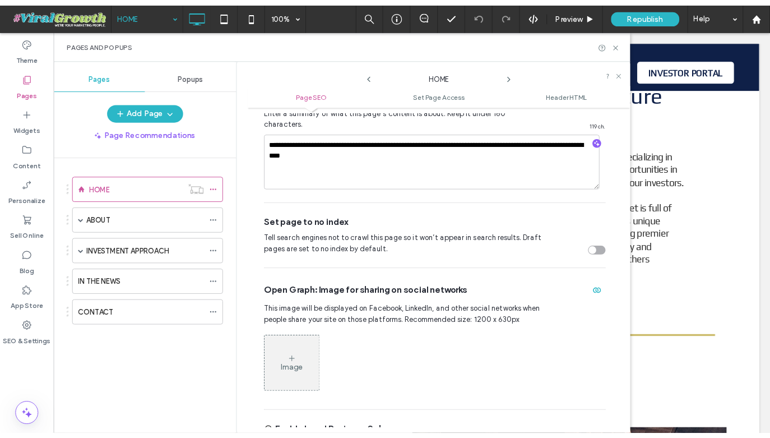
scroll to position [245, 0]
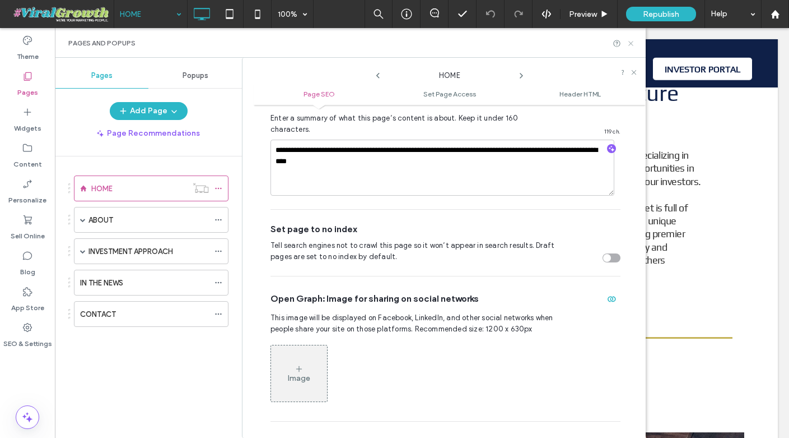
click at [631, 45] on icon at bounding box center [631, 43] width 8 height 8
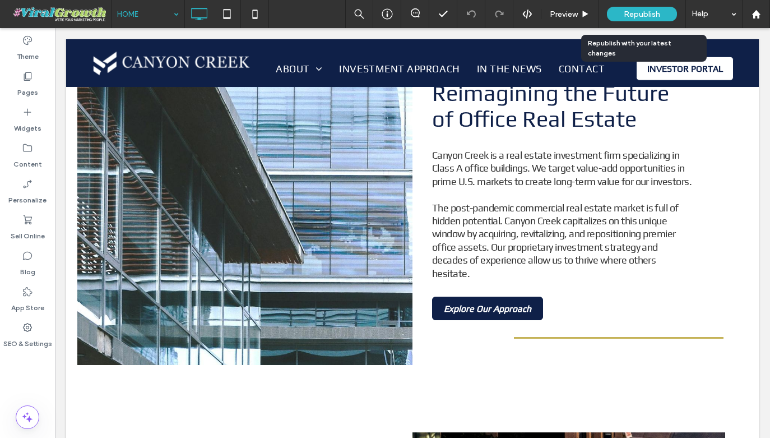
click at [643, 10] on span "Republish" at bounding box center [642, 15] width 36 height 10
